Goal: Register for event/course

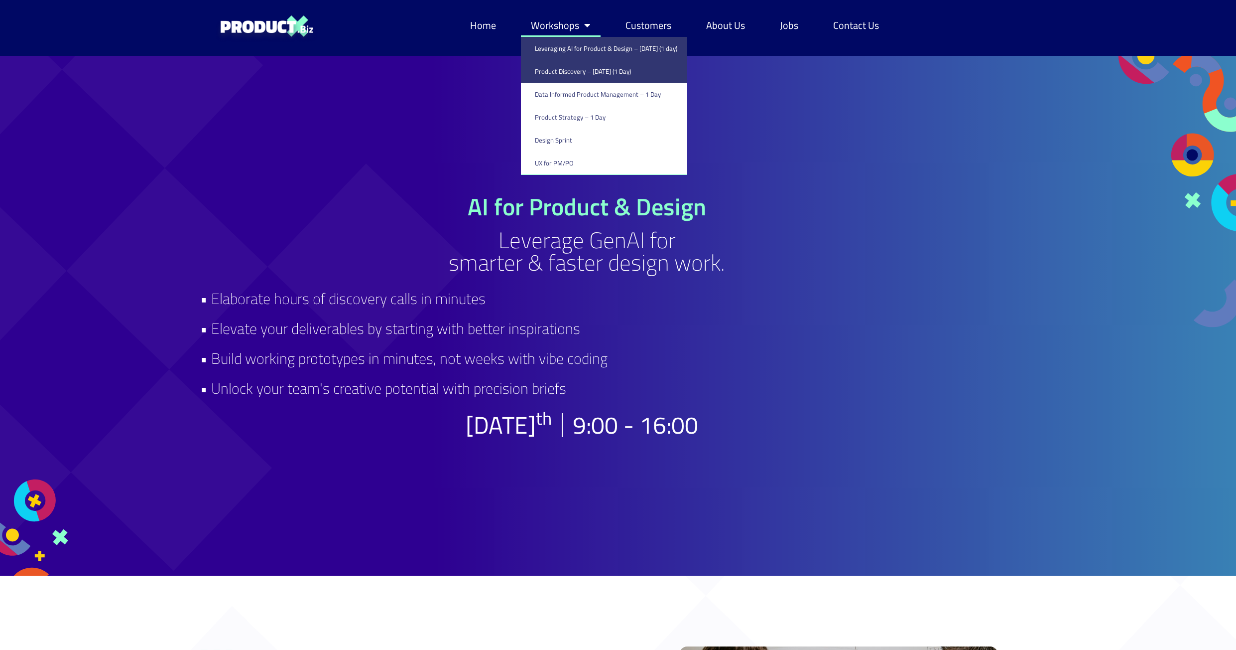
click at [565, 68] on link "Product Discovery​ – [DATE] (1 Day)" at bounding box center [604, 71] width 166 height 23
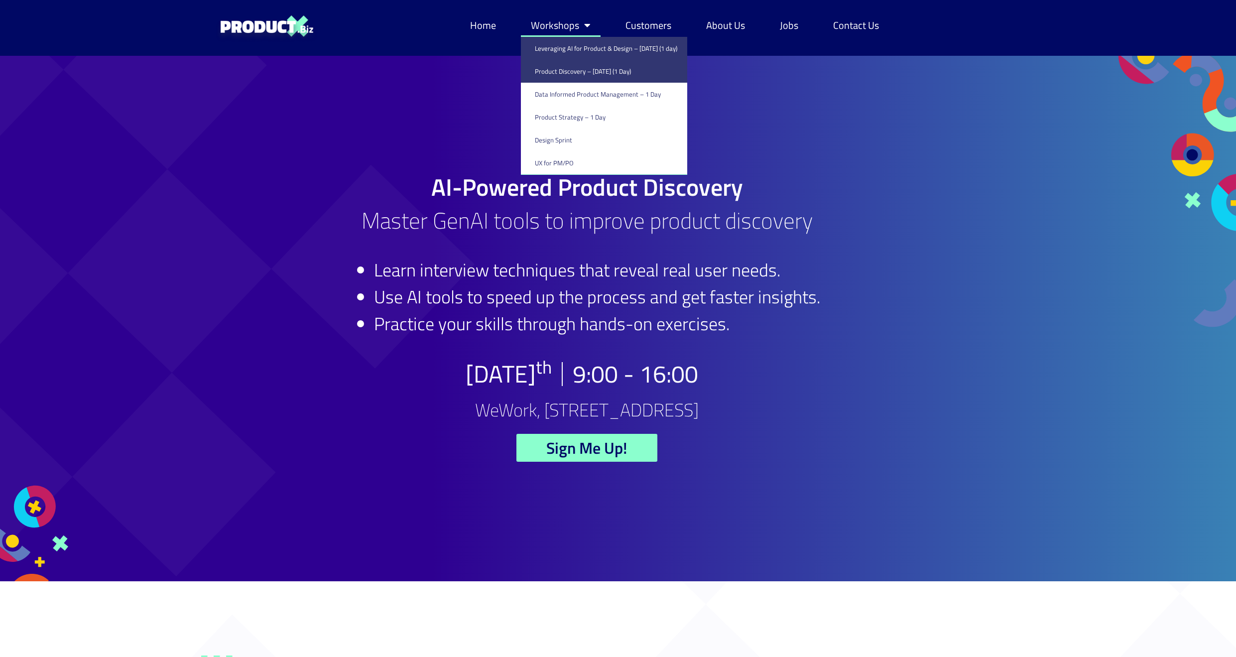
click at [566, 50] on link "Leveraging AI for Product & Design – [DATE] (1 day)" at bounding box center [604, 48] width 166 height 23
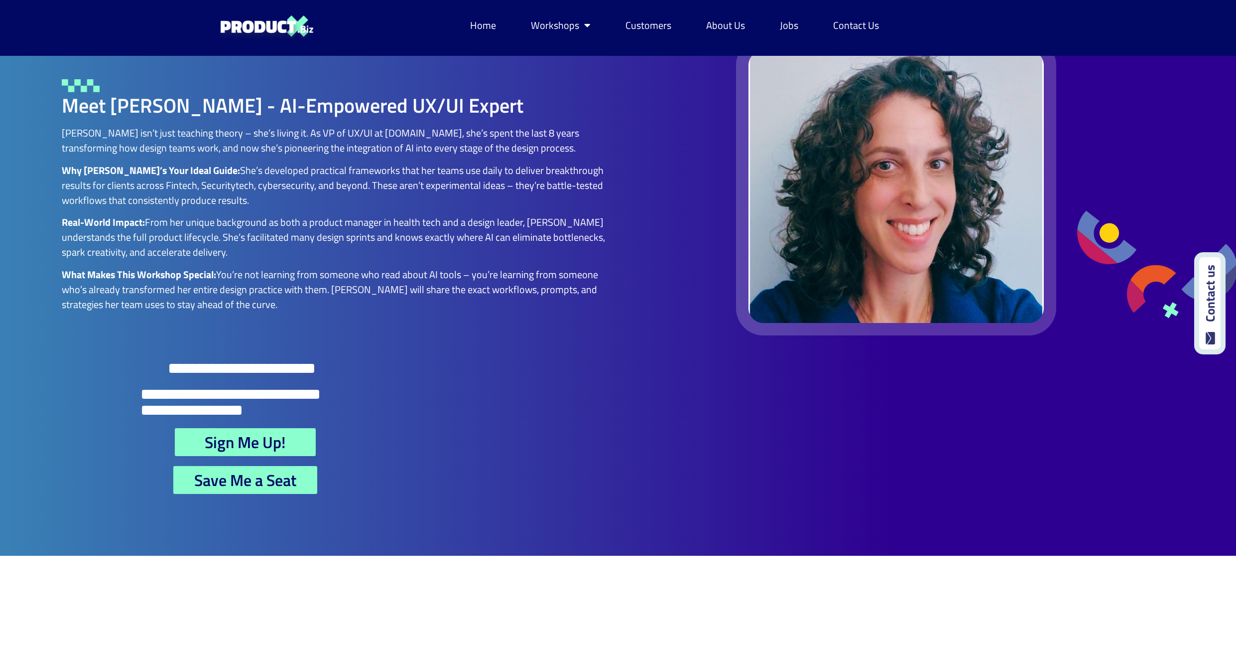
scroll to position [2341, 0]
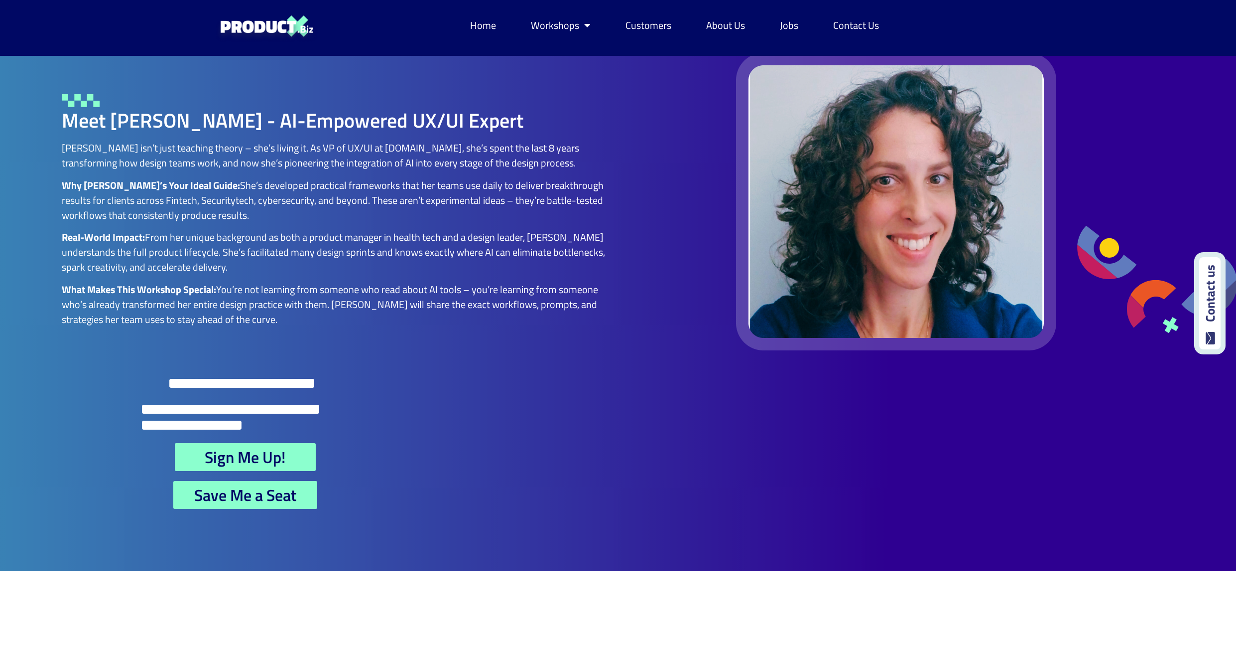
click at [238, 465] on span "Sign Me Up!" at bounding box center [245, 457] width 81 height 16
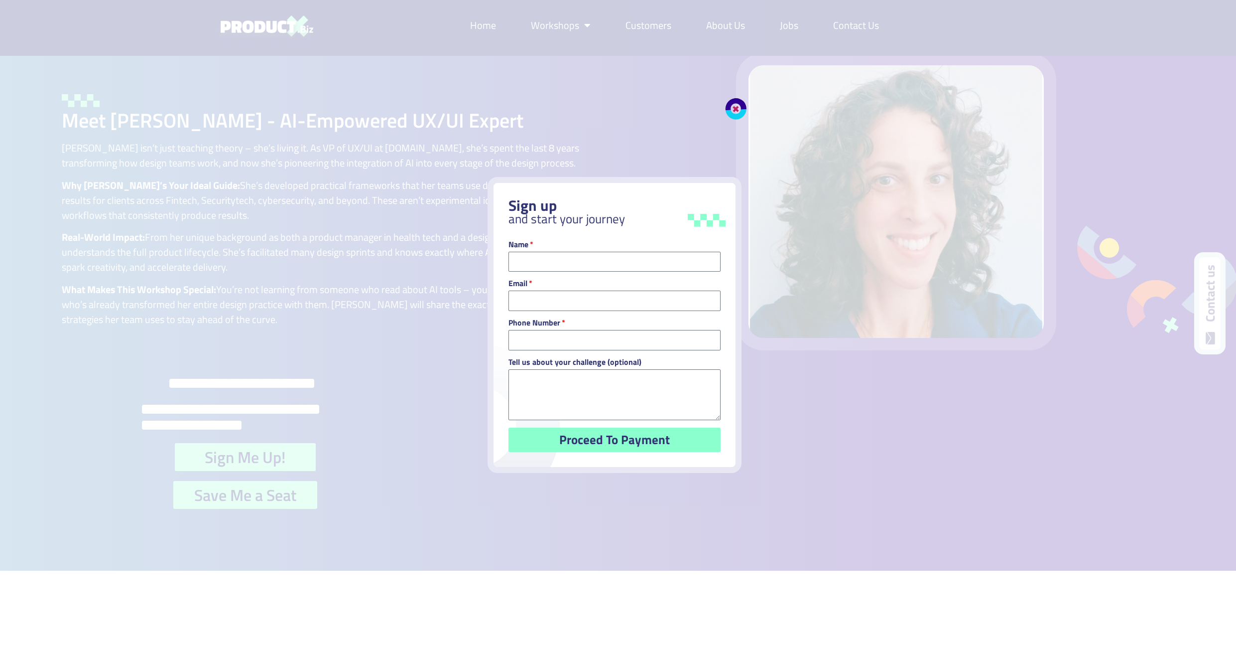
click at [734, 104] on link "Close" at bounding box center [731, 104] width 35 height 35
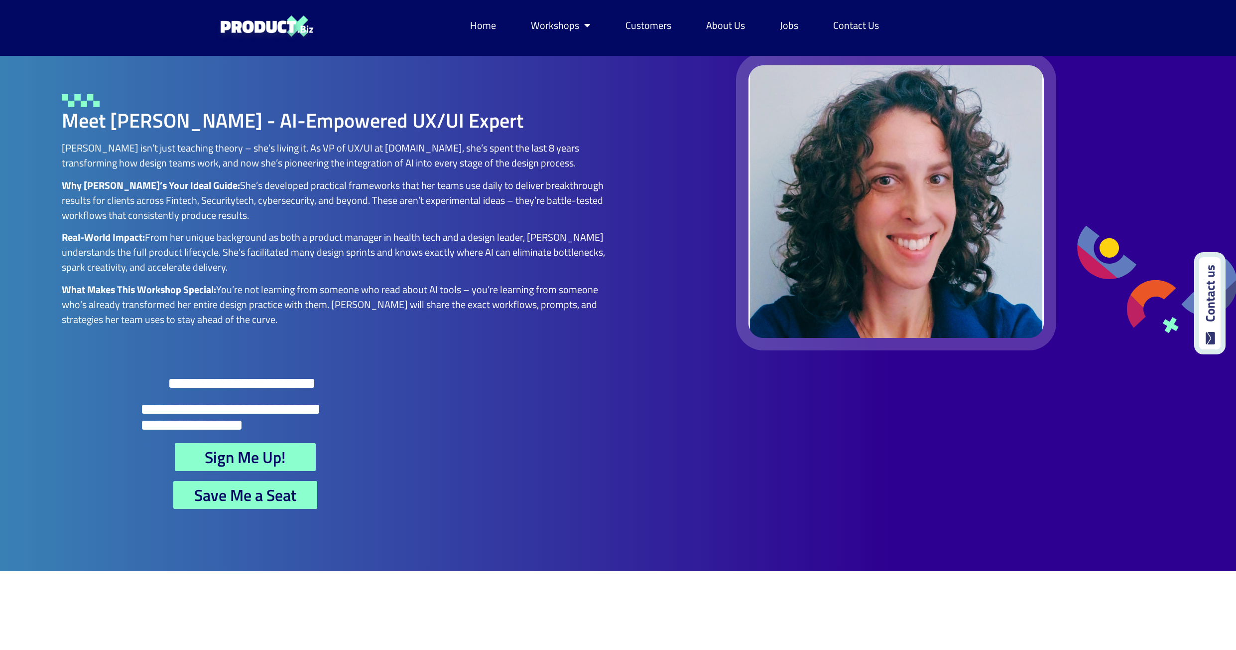
click at [243, 503] on span "Save Me a Seat" at bounding box center [245, 495] width 102 height 16
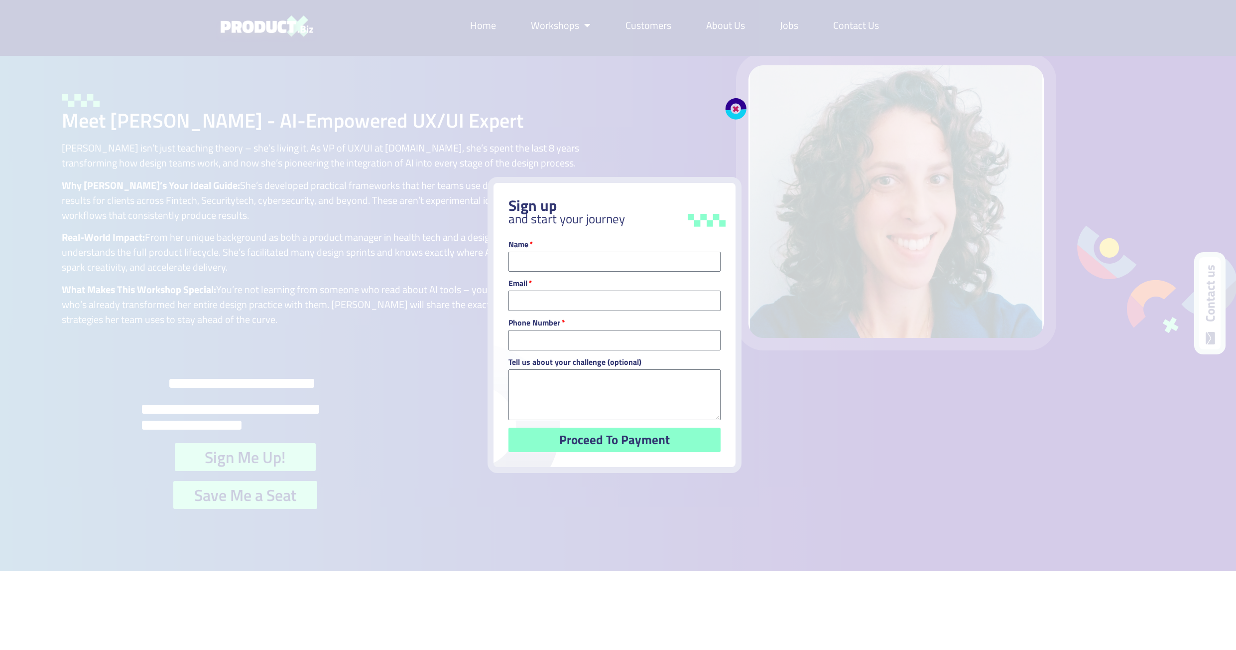
click at [736, 107] on link "Close" at bounding box center [731, 104] width 35 height 35
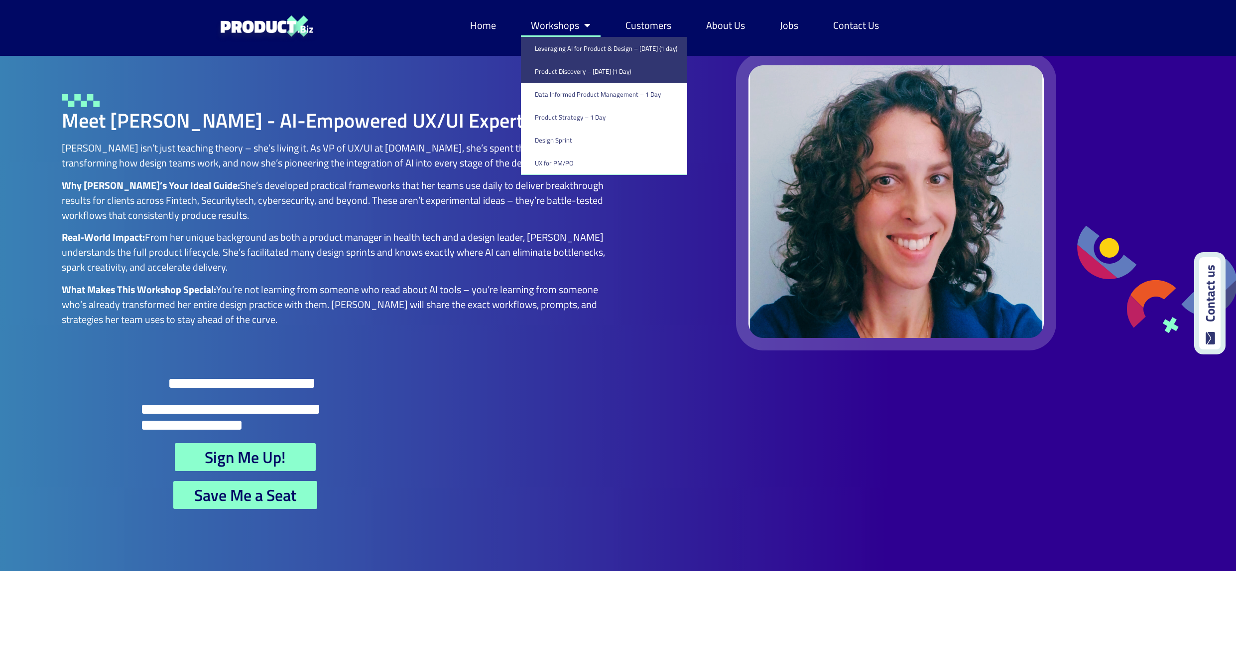
click at [559, 67] on link "Product Discovery​ – [DATE] (1 Day)" at bounding box center [604, 71] width 166 height 23
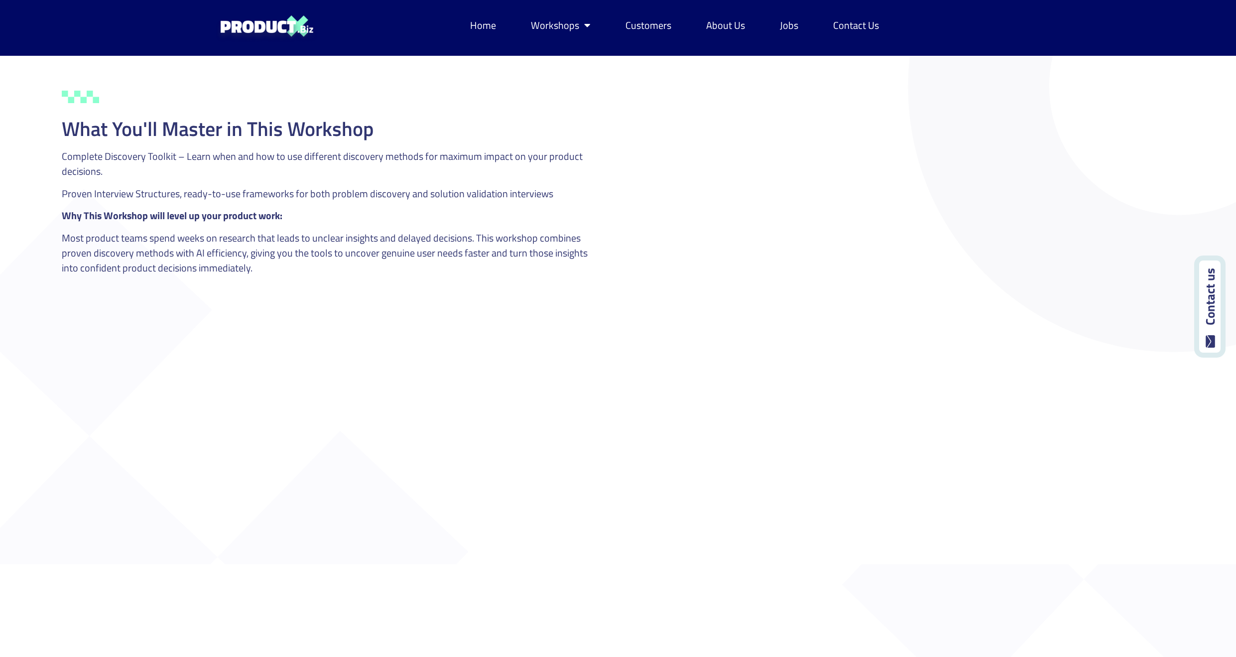
scroll to position [1544, 0]
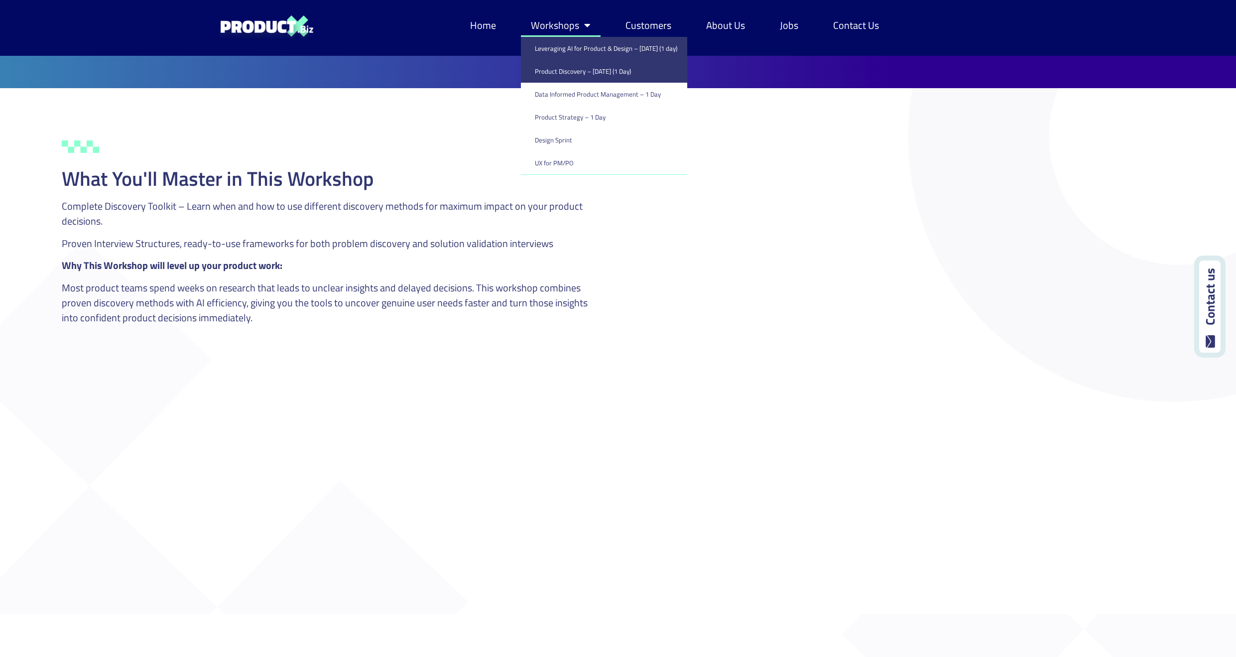
click at [567, 41] on link "Leveraging AI for Product & Design – [DATE] (1 day)" at bounding box center [604, 48] width 166 height 23
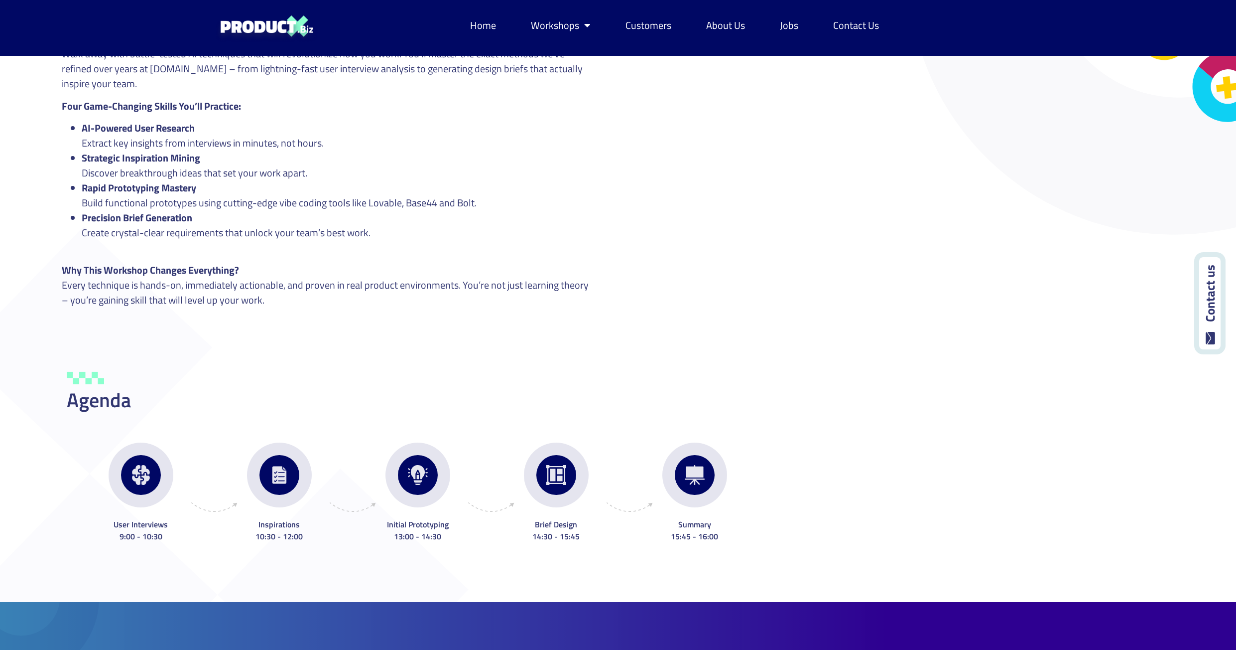
scroll to position [1644, 0]
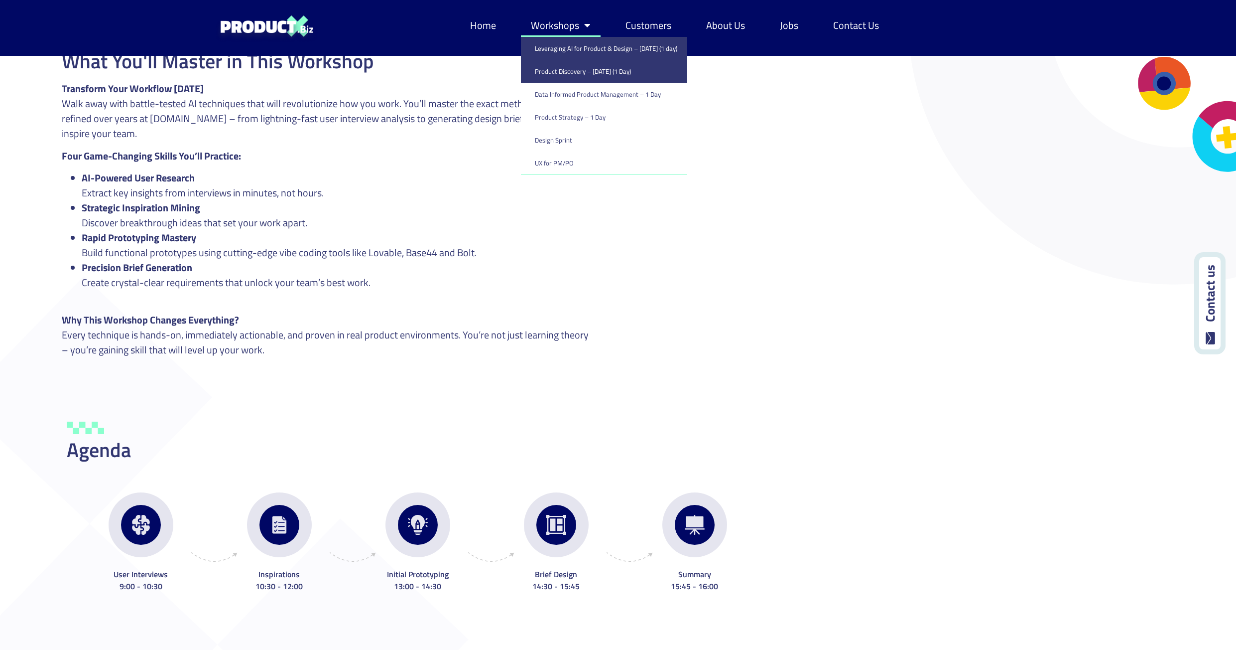
click at [551, 67] on link "Product Discovery​ – [DATE] (1 Day)" at bounding box center [604, 71] width 166 height 23
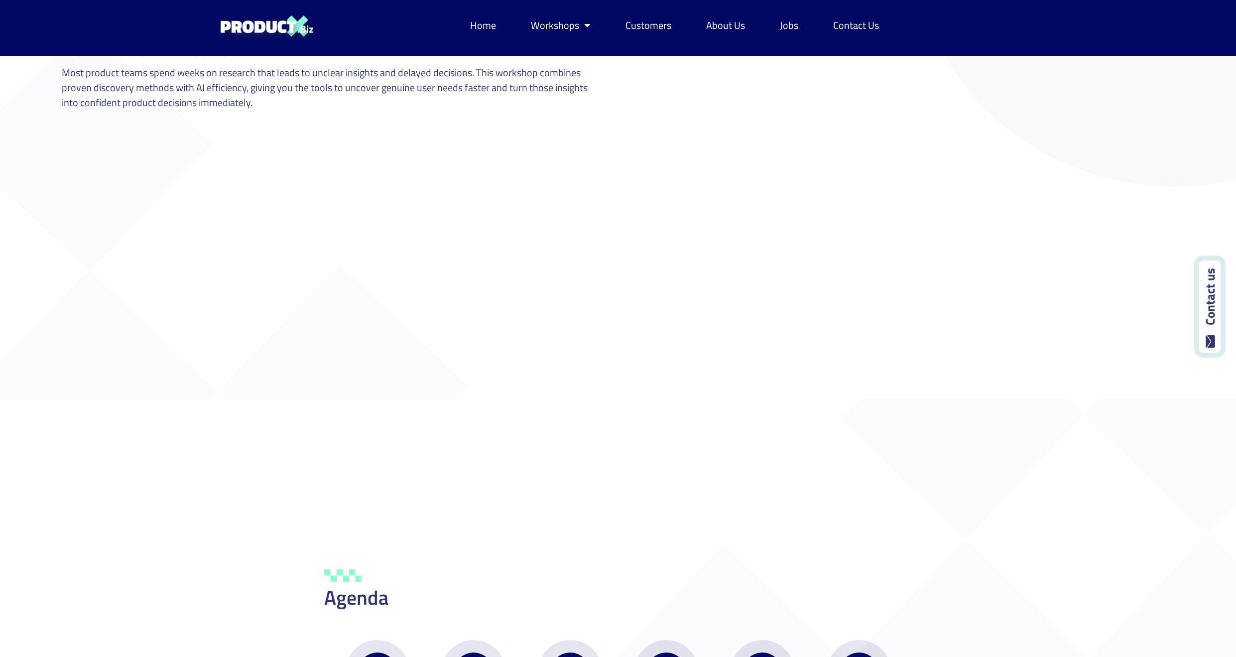
scroll to position [1776, 0]
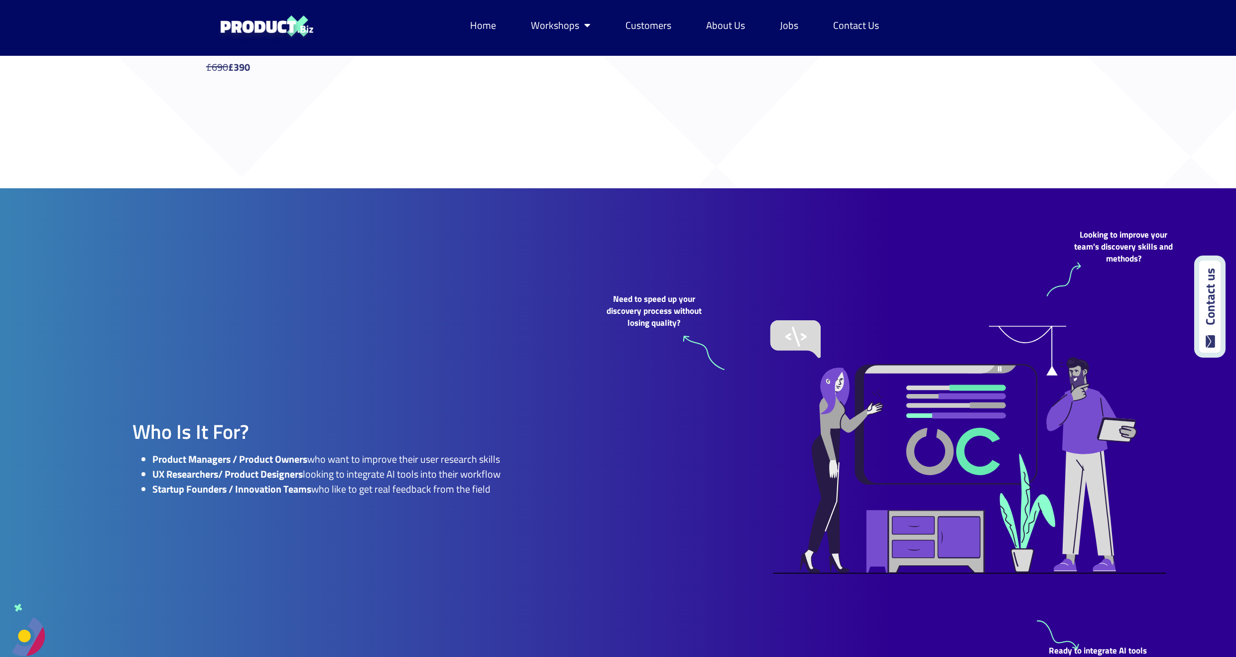
scroll to position [483, 0]
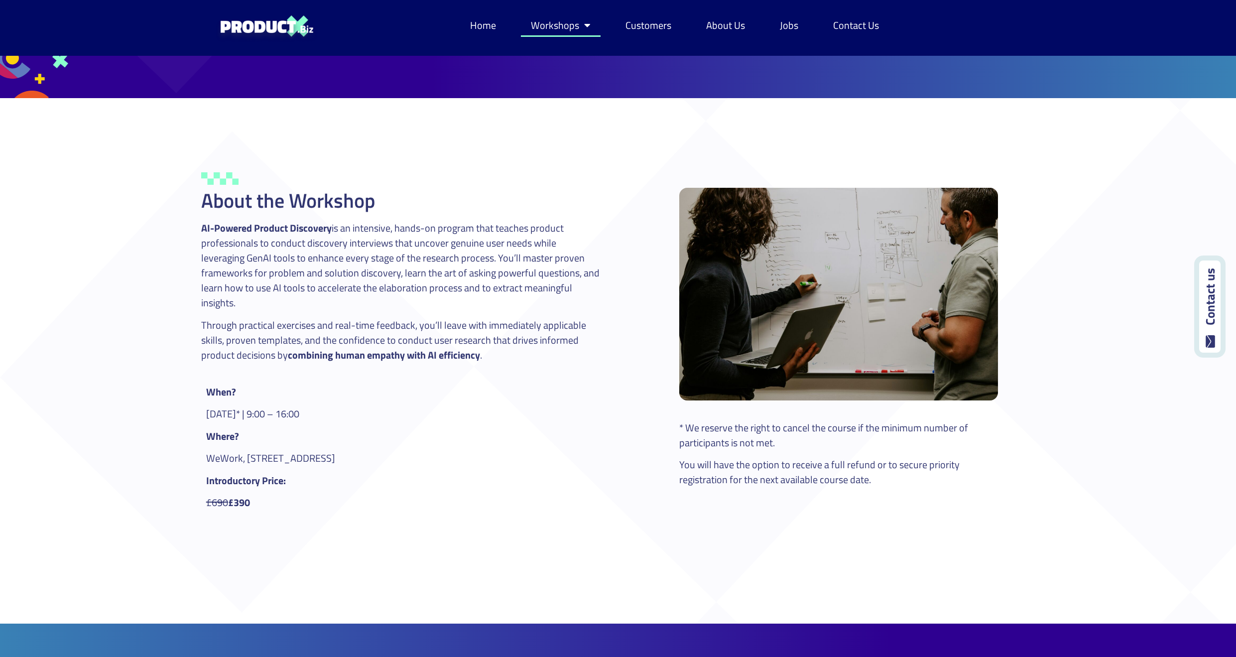
click at [556, 28] on link "Workshops" at bounding box center [561, 25] width 80 height 23
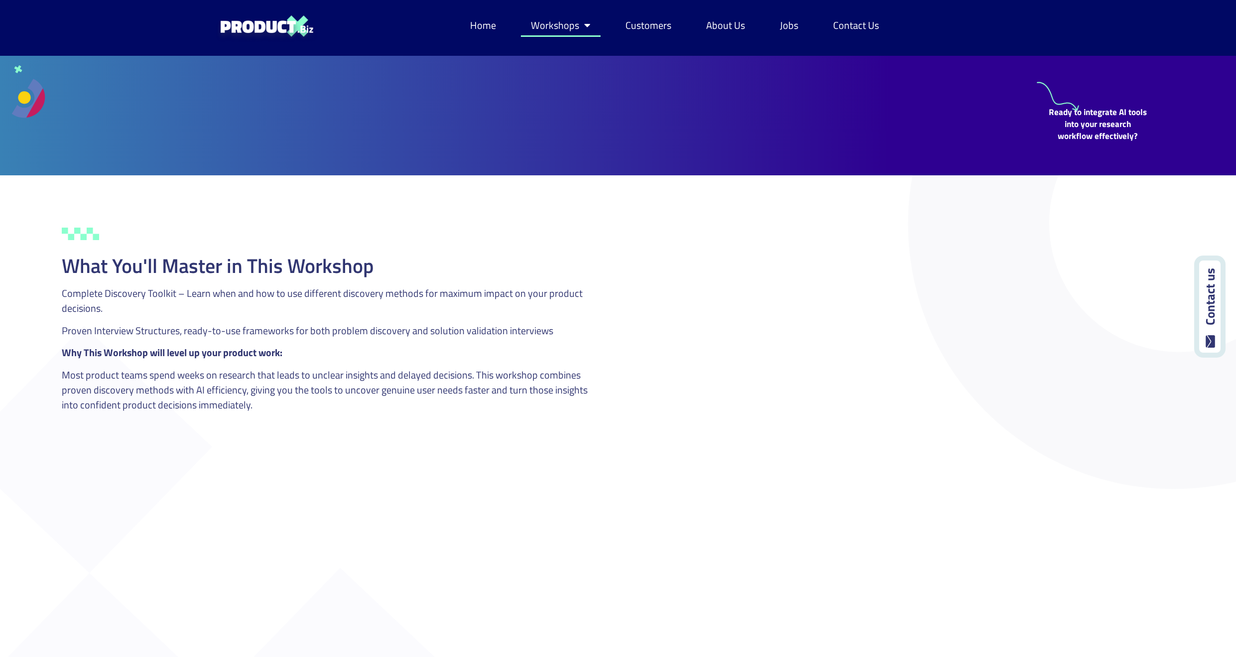
click at [551, 22] on link "Workshops" at bounding box center [561, 25] width 80 height 23
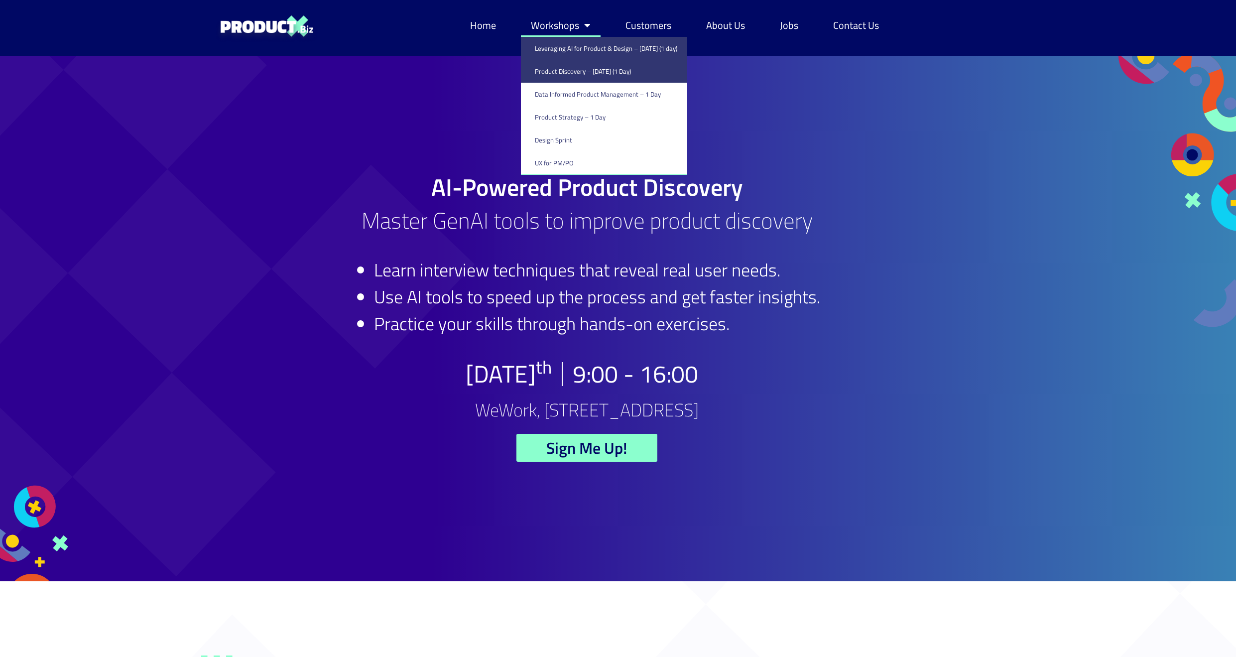
click at [554, 51] on link "Leveraging AI for Product & Design – [DATE] (1 day)" at bounding box center [604, 48] width 166 height 23
click at [554, 50] on link "Leveraging AI for Product & Design – [DATE] (1 day)" at bounding box center [604, 48] width 166 height 23
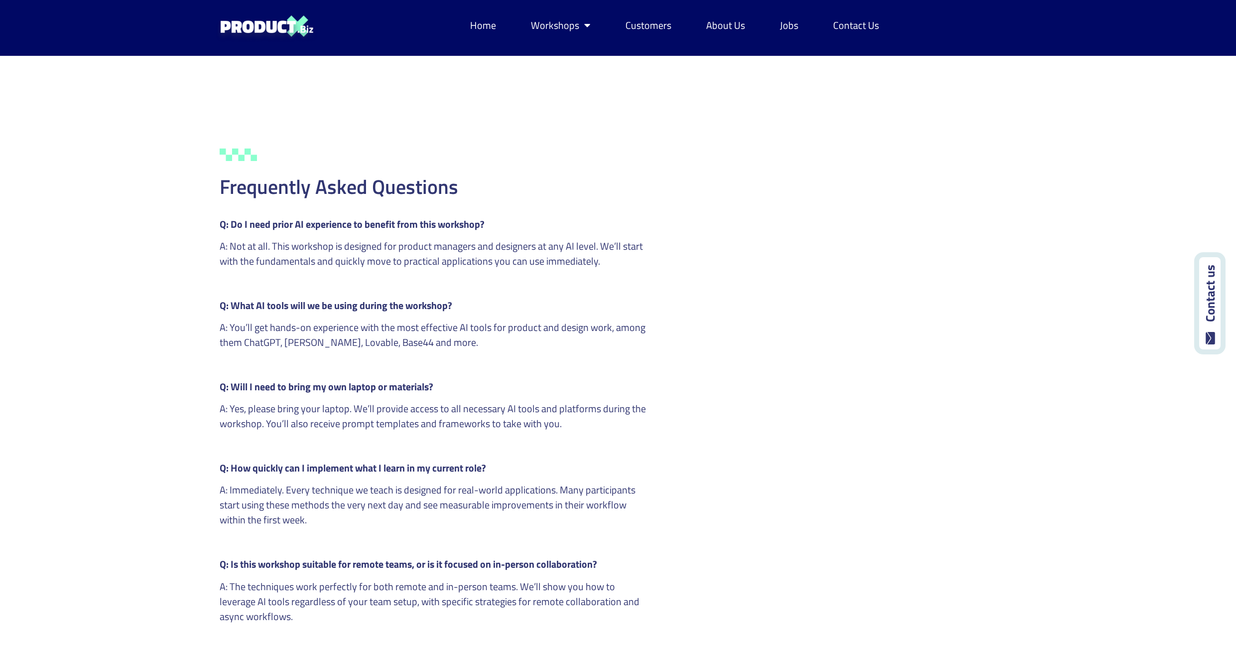
scroll to position [2690, 0]
